Goal: Information Seeking & Learning: Understand process/instructions

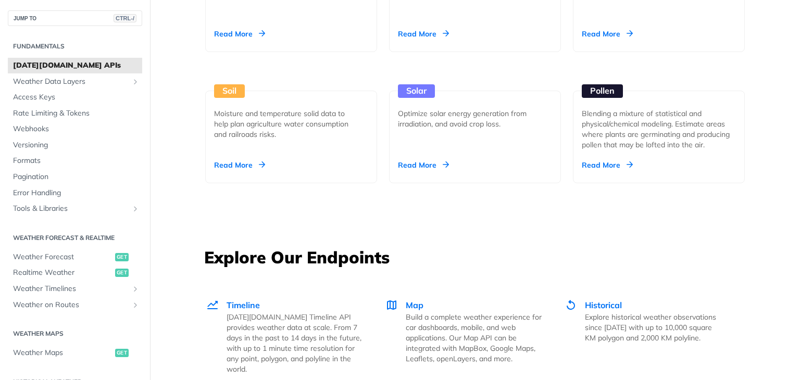
scroll to position [1206, 0]
click at [48, 255] on span "Weather Forecast" at bounding box center [62, 257] width 99 height 10
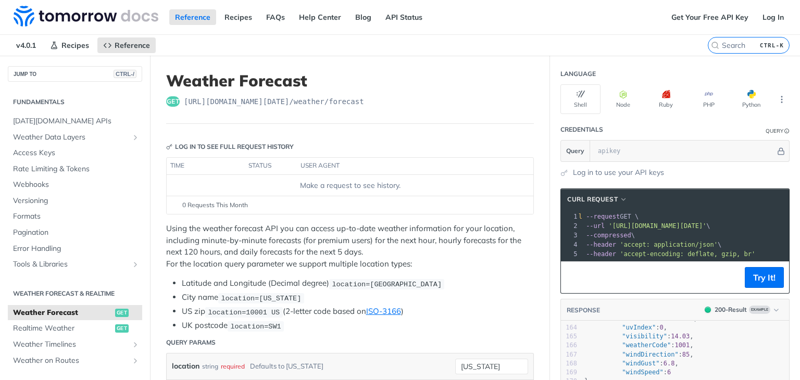
click at [319, 102] on span "[URL][DOMAIN_NAME][DATE] /weather/forecast" at bounding box center [274, 101] width 180 height 10
drag, startPoint x: 360, startPoint y: 101, endPoint x: 181, endPoint y: 105, distance: 179.7
click at [181, 105] on div "get [URL][DOMAIN_NAME][DATE] /weather/forecast" at bounding box center [350, 101] width 368 height 10
copy div "[URL][DOMAIN_NAME][DATE] /weather/forecast"
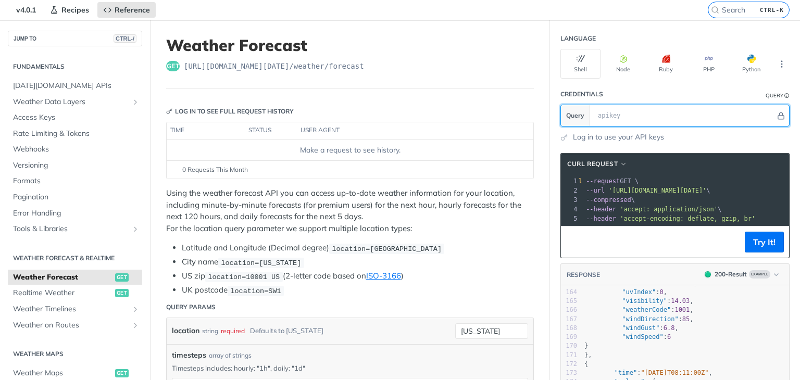
click at [599, 117] on input "text" at bounding box center [684, 115] width 183 height 21
click at [596, 134] on link "Log in to use your API keys" at bounding box center [618, 137] width 91 height 11
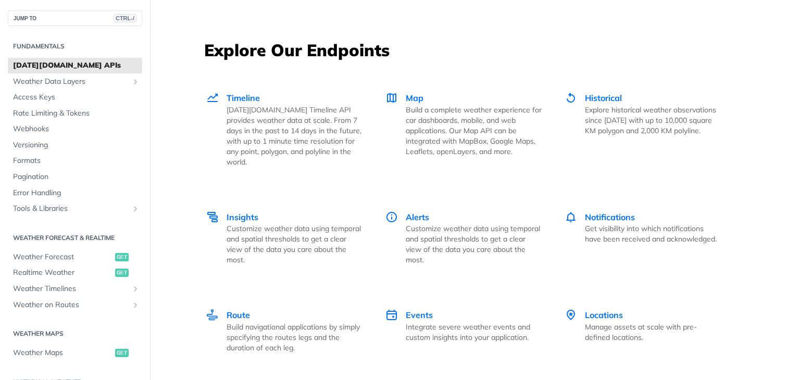
scroll to position [1461, 0]
